Goal: Task Accomplishment & Management: Use online tool/utility

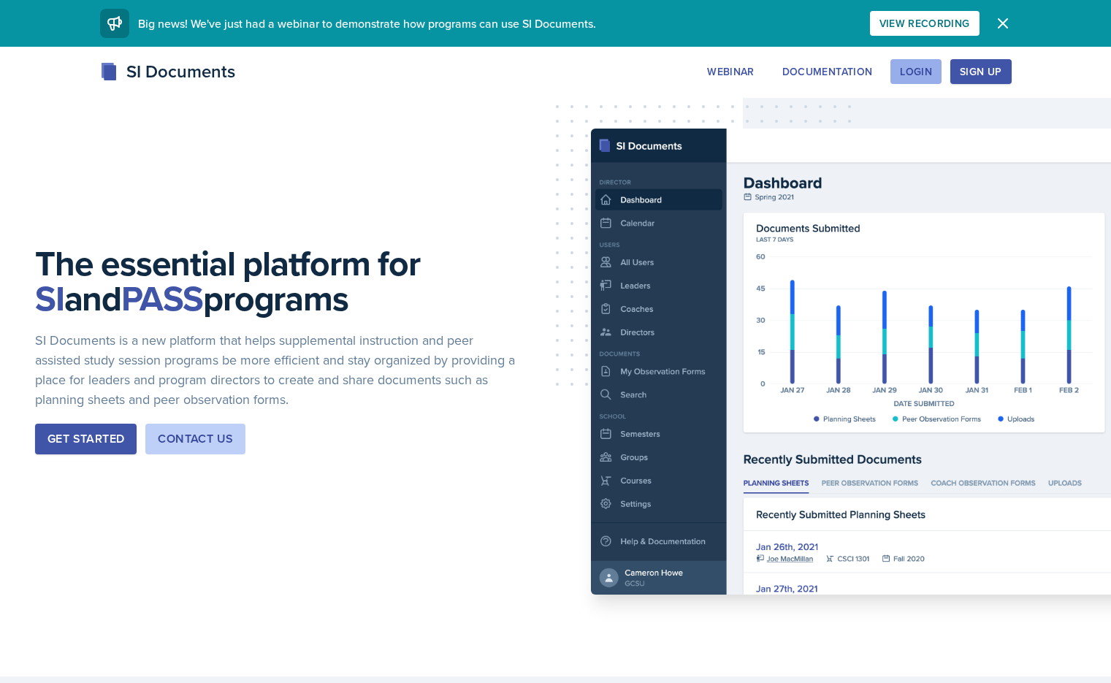
drag, startPoint x: 960, startPoint y: 67, endPoint x: 1019, endPoint y: 83, distance: 60.4
click at [1011, 83] on div "Webinar Documentation Login Sign Up" at bounding box center [853, 71] width 313 height 25
click at [941, 83] on button "Login" at bounding box center [915, 71] width 51 height 25
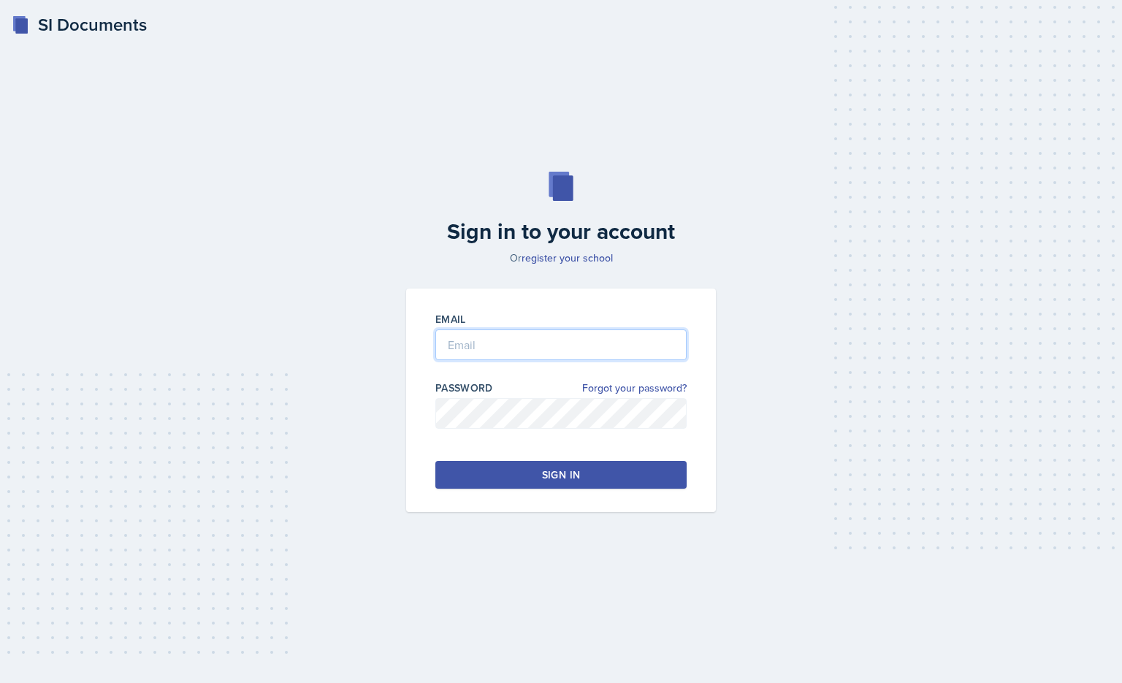
click at [573, 337] on input "email" at bounding box center [560, 344] width 251 height 31
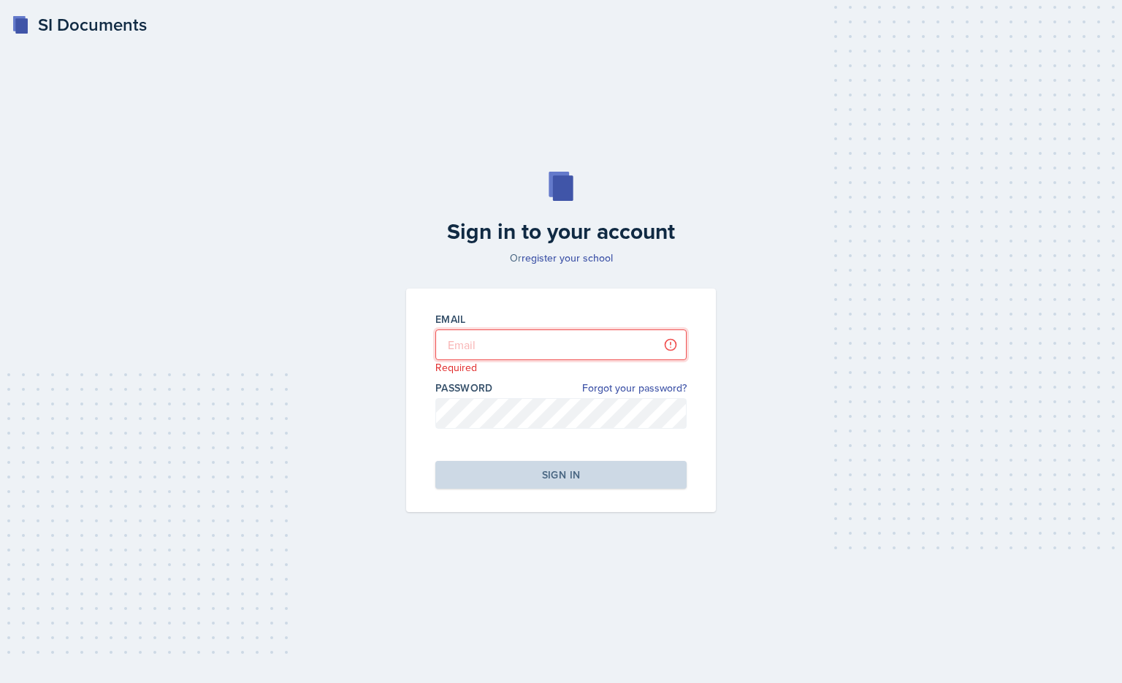
type input "[EMAIL_ADDRESS][DOMAIN_NAME]"
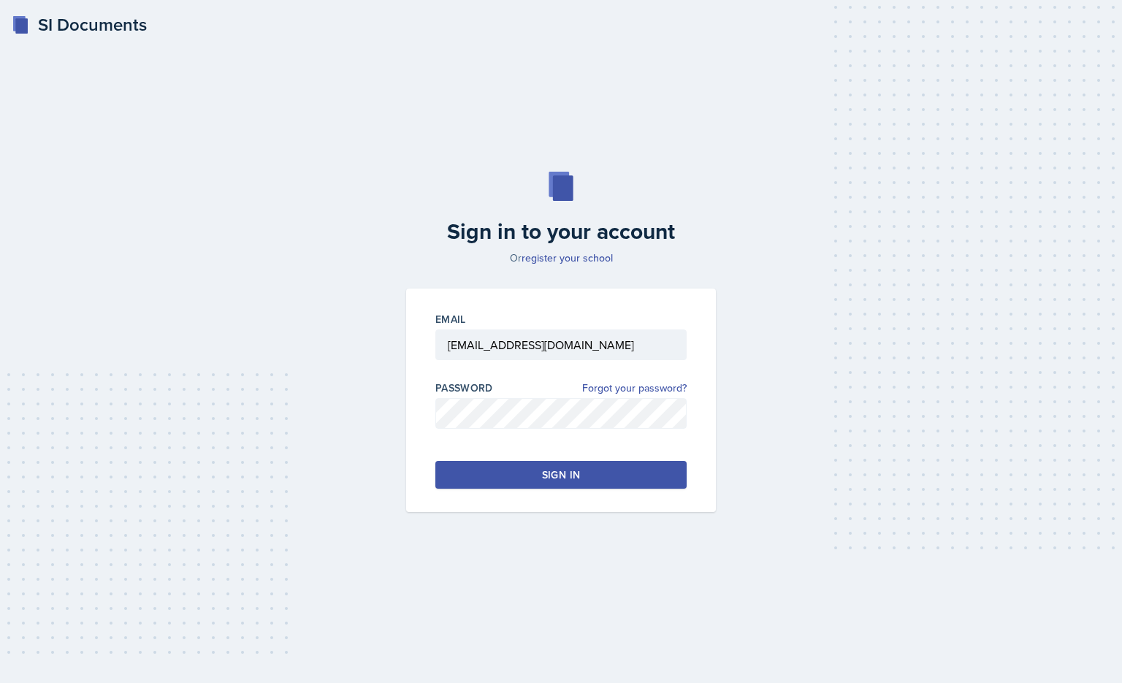
click at [599, 478] on button "Sign in" at bounding box center [560, 475] width 251 height 28
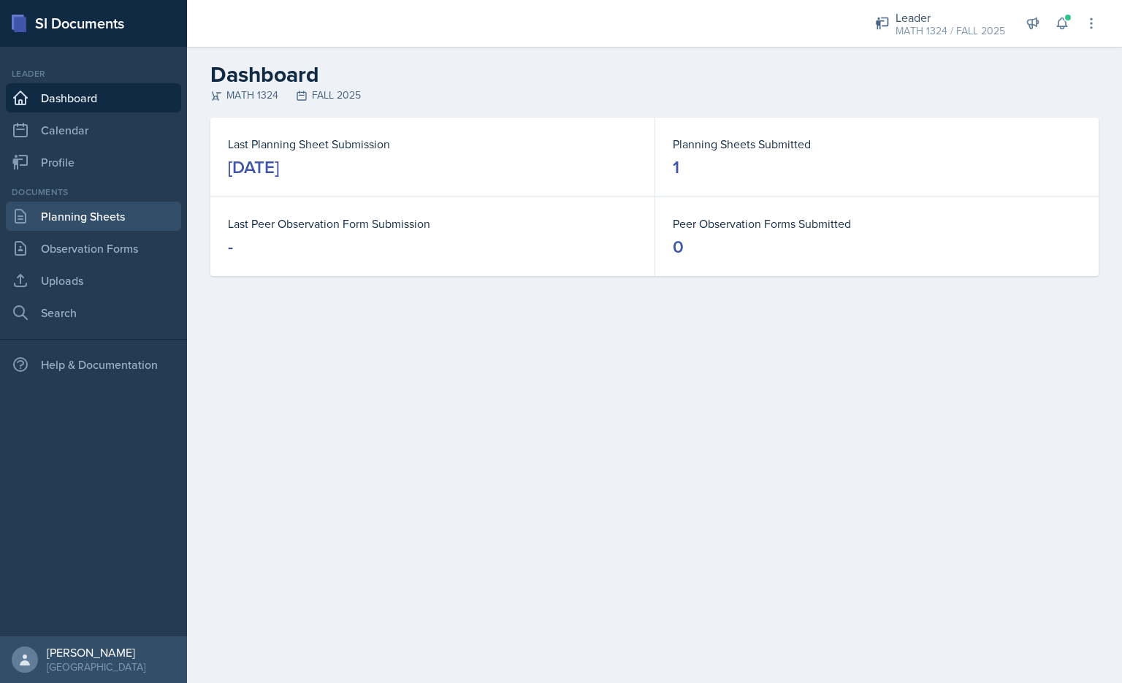
click at [89, 224] on link "Planning Sheets" at bounding box center [93, 216] width 175 height 29
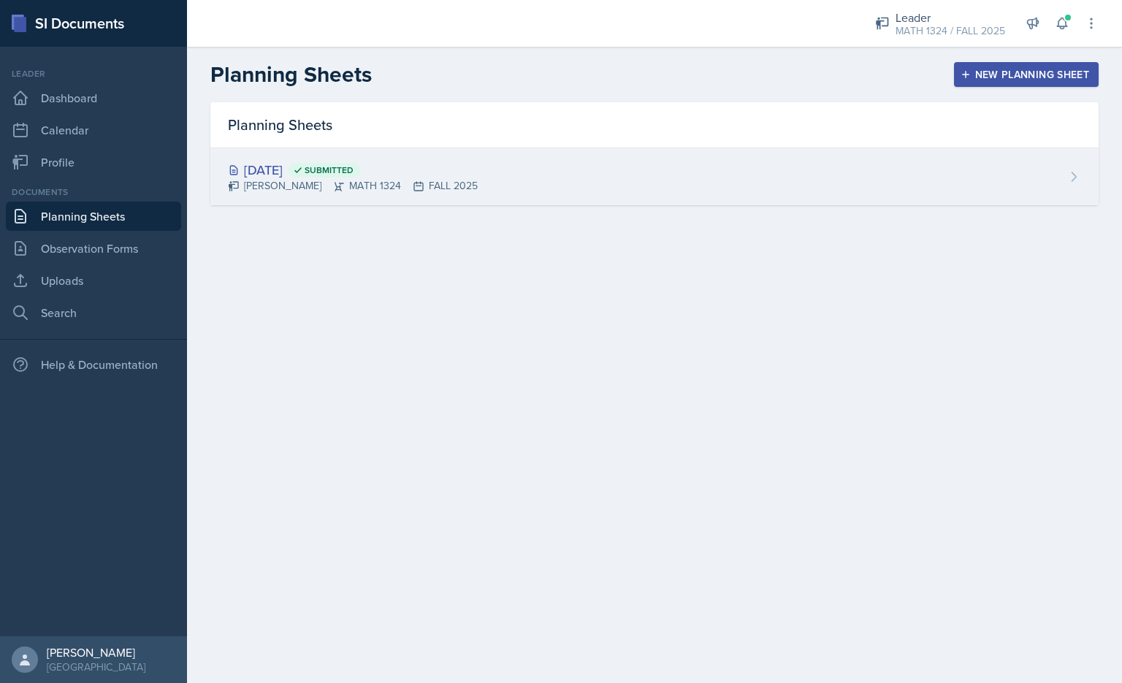
click at [342, 196] on div "[DATE] Submitted [PERSON_NAME] MATH 1324 FALL 2025" at bounding box center [654, 176] width 888 height 57
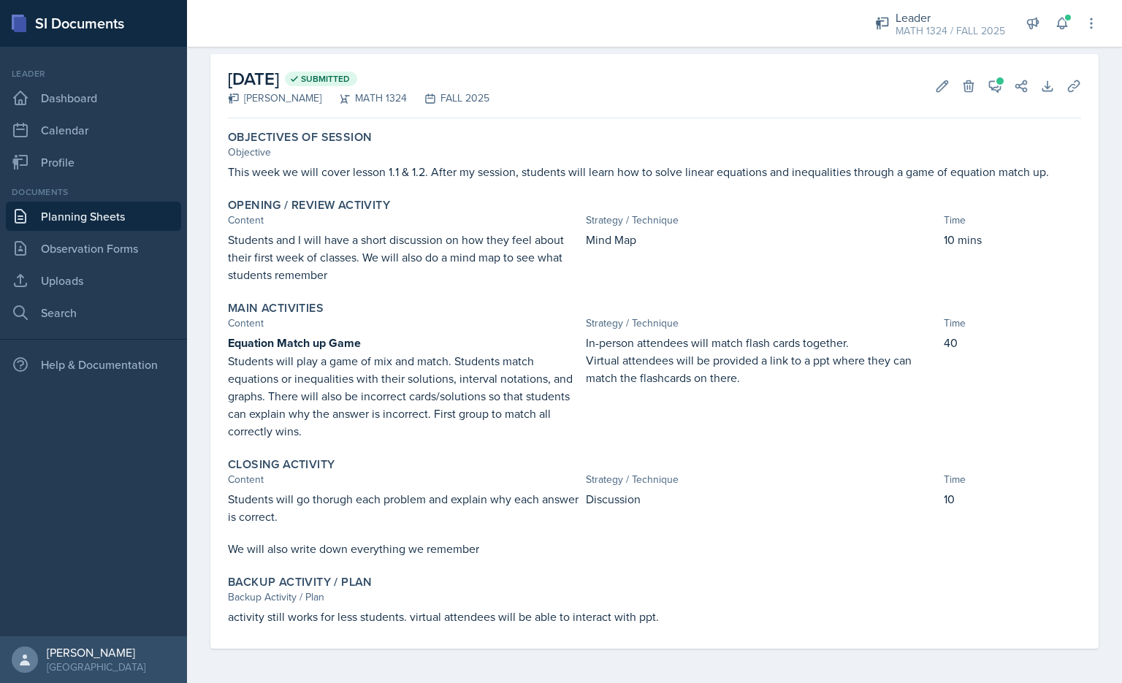
scroll to position [61, 0]
click at [967, 506] on p "10" at bounding box center [1011, 498] width 137 height 18
